Goal: Information Seeking & Learning: Learn about a topic

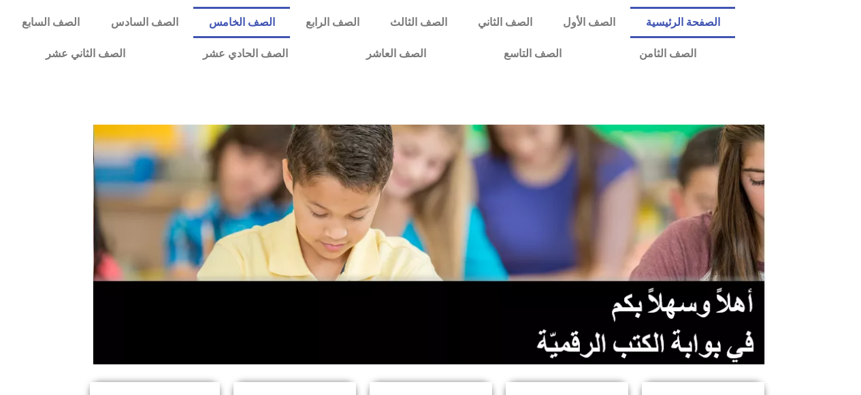
click at [287, 23] on link "الصف الخامس" at bounding box center [241, 22] width 97 height 31
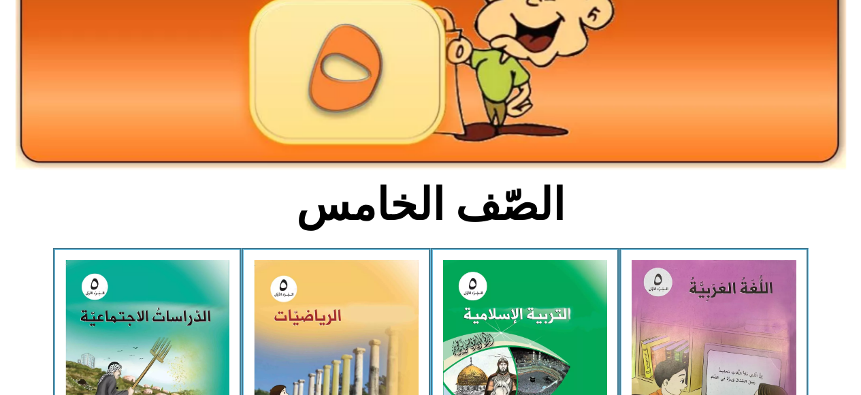
scroll to position [181, 0]
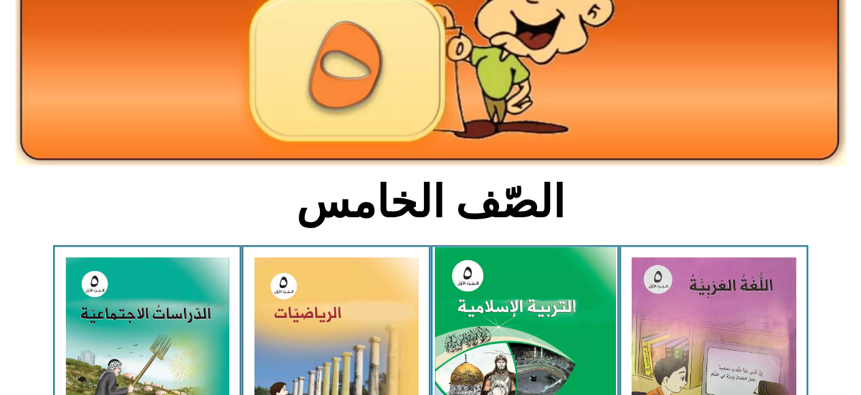
click at [495, 331] on img at bounding box center [524, 359] width 181 height 225
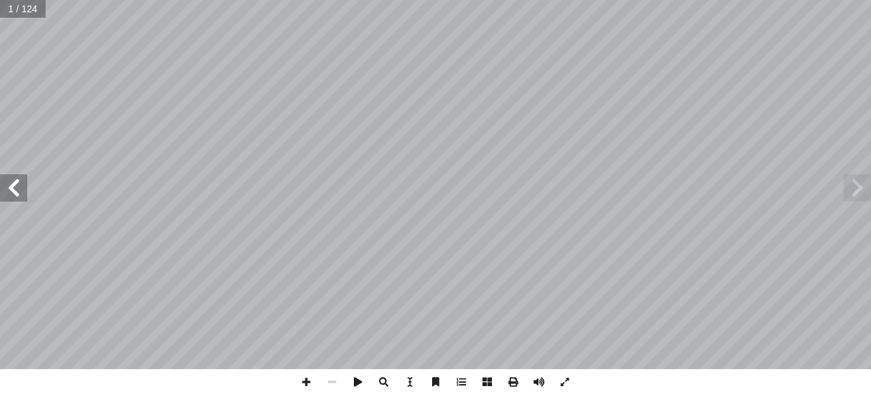
click at [33, 11] on input "text" at bounding box center [23, 9] width 46 height 18
type input "*"
type input "***"
click at [12, 188] on span at bounding box center [13, 187] width 27 height 27
click at [11, 187] on span at bounding box center [13, 187] width 27 height 27
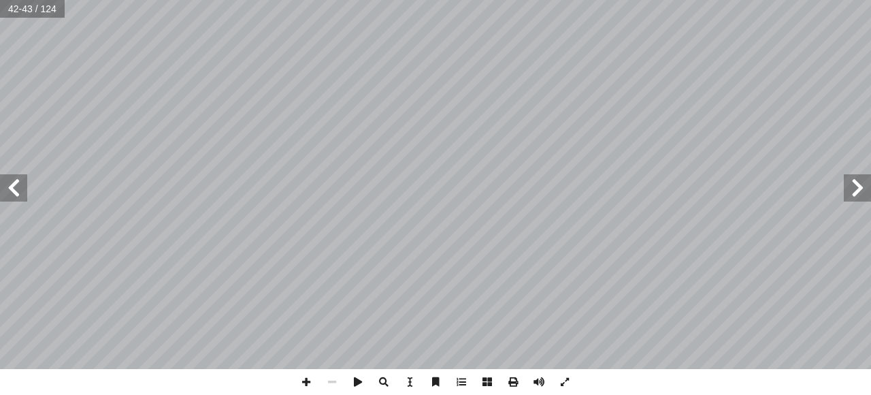
click at [11, 187] on span at bounding box center [13, 187] width 27 height 27
click at [7, 186] on span at bounding box center [13, 187] width 27 height 27
click at [849, 193] on span at bounding box center [857, 187] width 27 height 27
click at [15, 182] on span at bounding box center [13, 187] width 27 height 27
click at [14, 176] on span at bounding box center [13, 187] width 27 height 27
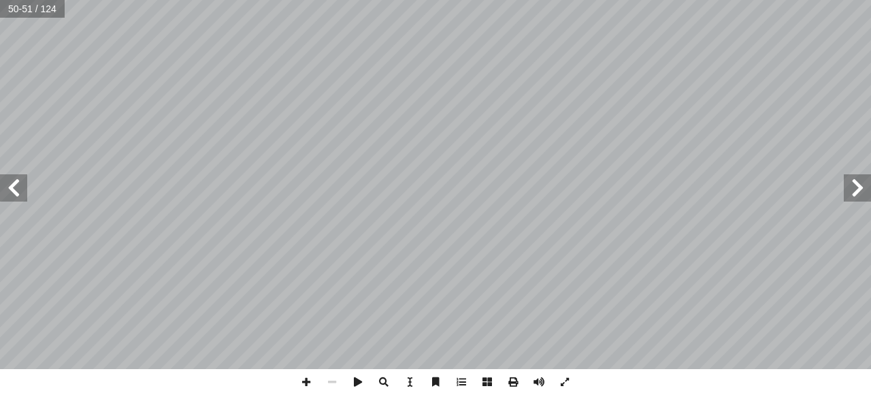
click at [849, 186] on span at bounding box center [857, 187] width 27 height 27
click at [18, 190] on span at bounding box center [13, 187] width 27 height 27
